Goal: Obtain resource: Obtain resource

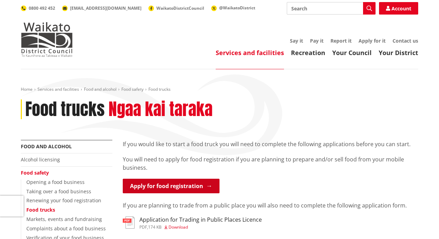
click at [206, 187] on link "Apply for food registration" at bounding box center [171, 186] width 97 height 15
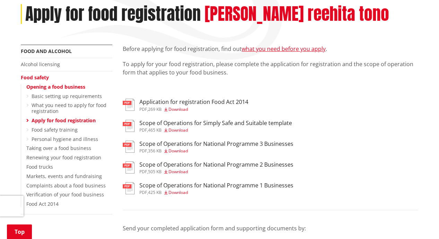
scroll to position [97, 0]
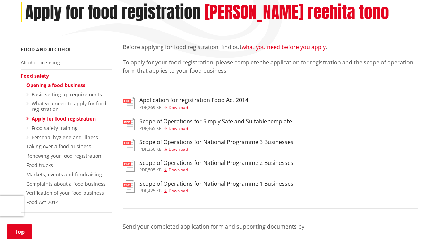
click at [284, 120] on h3 "Scope of Operations for Simply Safe and Suitable template" at bounding box center [215, 121] width 152 height 7
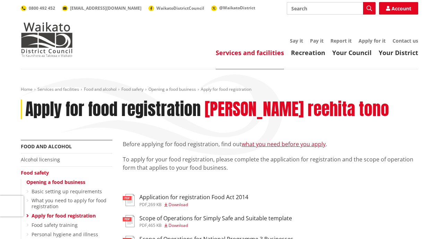
scroll to position [97, 0]
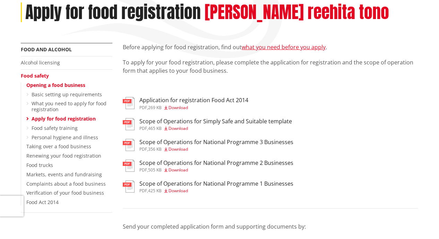
click at [185, 106] on span "Download" at bounding box center [177, 108] width 19 height 6
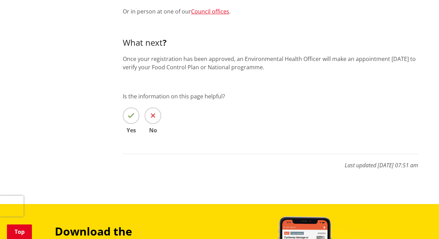
scroll to position [355, 0]
